Goal: Task Accomplishment & Management: Manage account settings

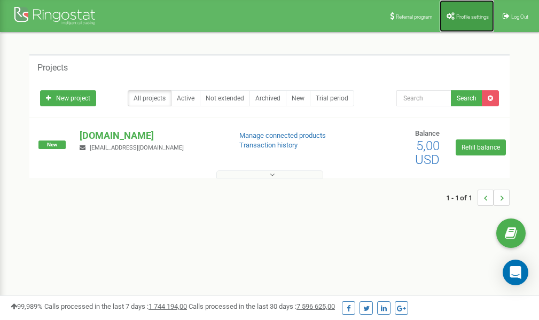
click at [473, 20] on link "Profile settings" at bounding box center [467, 16] width 55 height 32
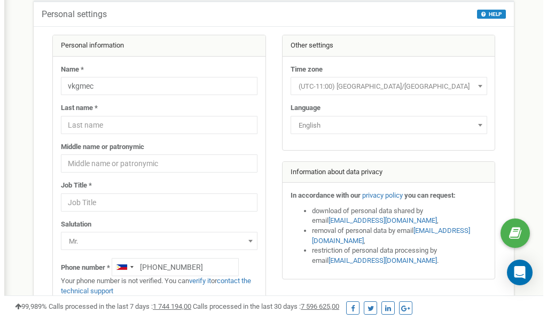
scroll to position [53, 0]
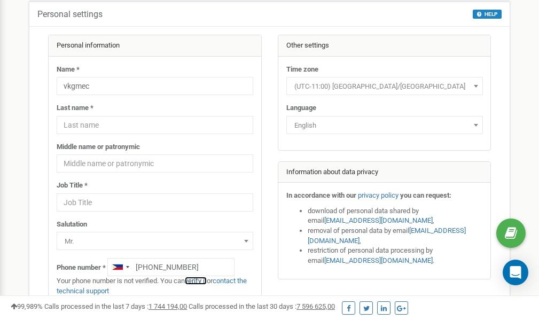
click at [195, 281] on link "verify it" at bounding box center [196, 281] width 22 height 8
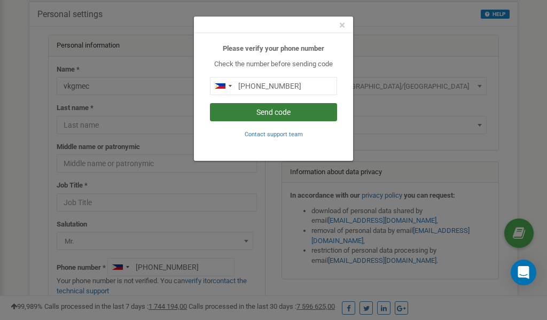
click at [257, 115] on button "Send code" at bounding box center [273, 112] width 127 height 18
